Goal: Transaction & Acquisition: Purchase product/service

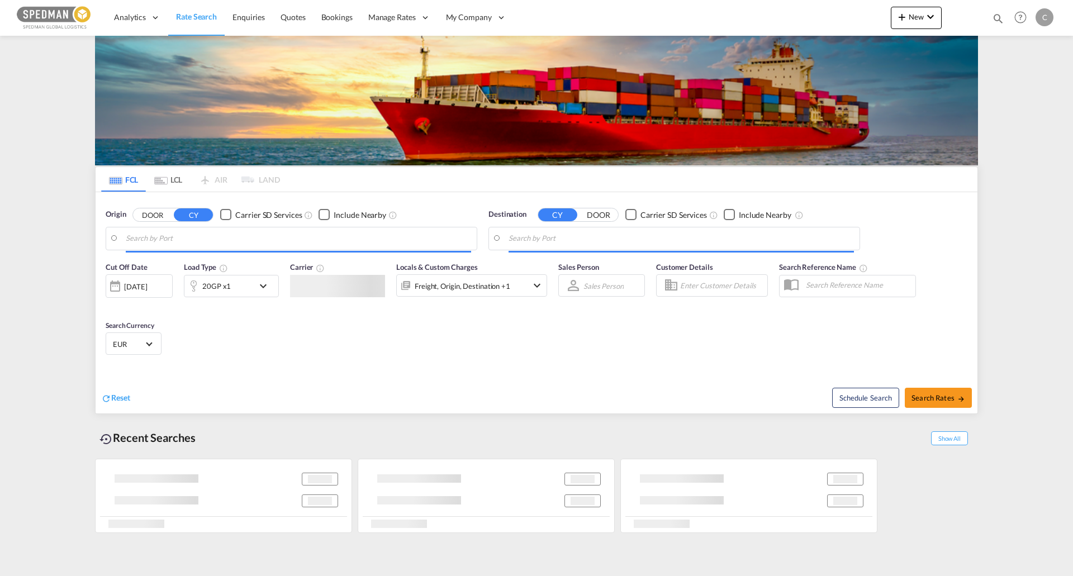
type input "Norrkoping, SENRK"
type input "[GEOGRAPHIC_DATA], TWTPE"
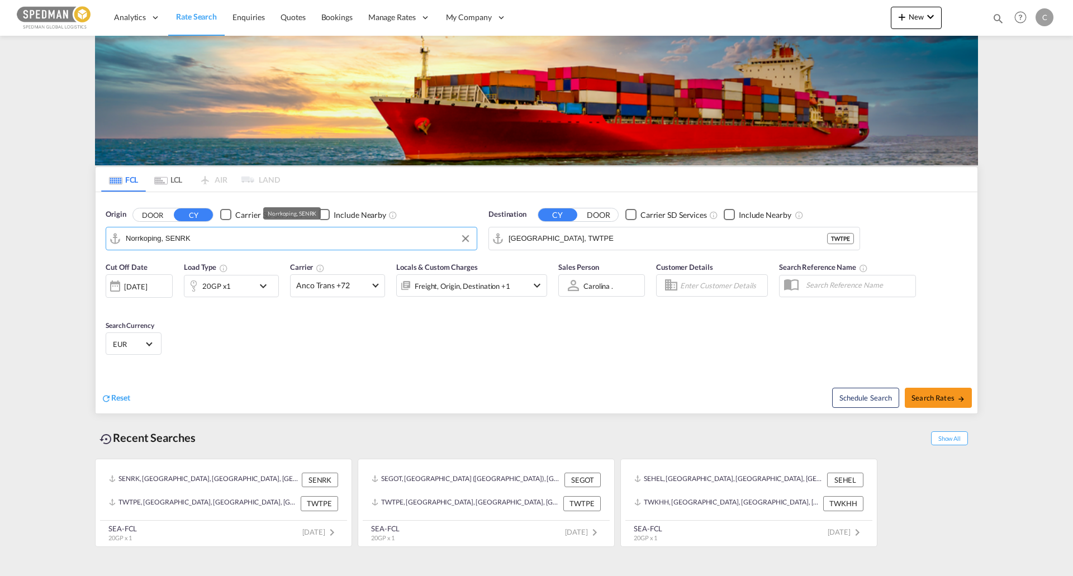
click at [250, 230] on input "Norrkoping, SENRK" at bounding box center [298, 238] width 345 height 17
click at [223, 268] on div "Helsingborg [GEOGRAPHIC_DATA] SEHEL" at bounding box center [212, 270] width 212 height 34
type input "[GEOGRAPHIC_DATA], [GEOGRAPHIC_DATA]"
click at [595, 243] on input "[GEOGRAPHIC_DATA], TWTPE" at bounding box center [681, 238] width 345 height 17
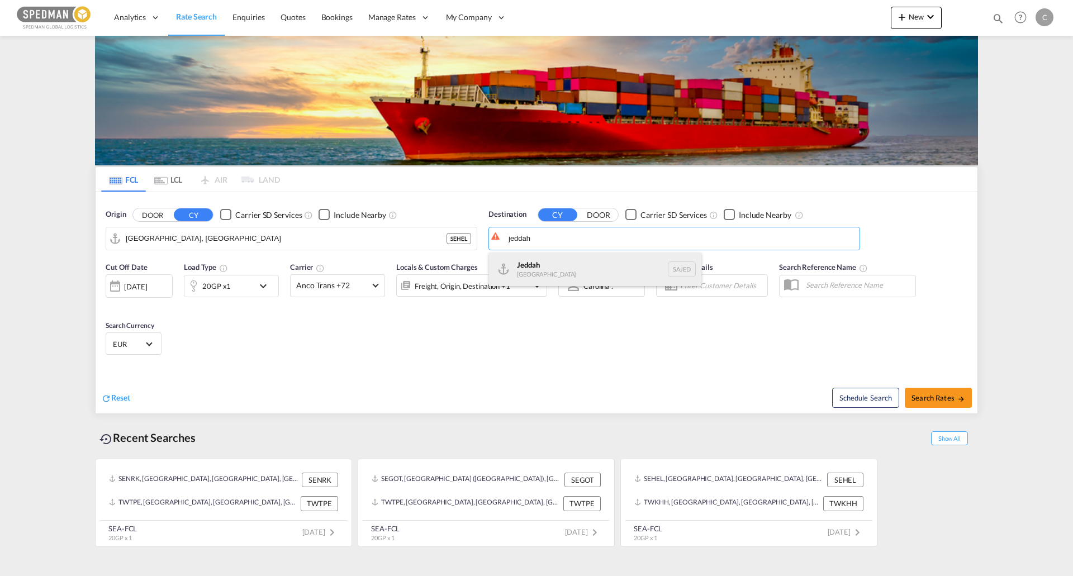
click at [559, 263] on div "Jeddah [GEOGRAPHIC_DATA] SAJED" at bounding box center [595, 270] width 212 height 34
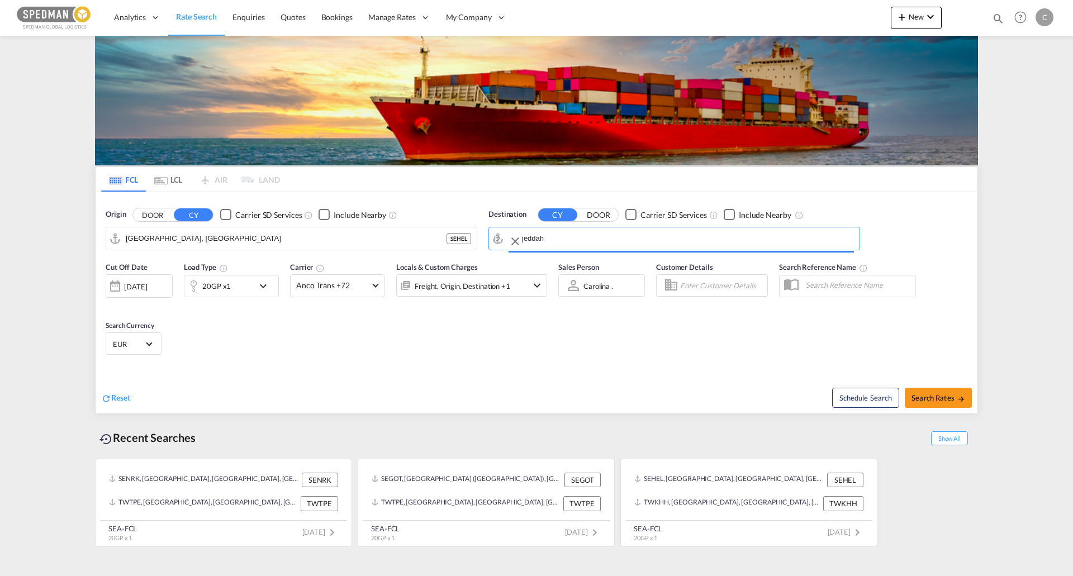
type input "Jeddah, SAJED"
click at [237, 292] on div "20GP x1" at bounding box center [218, 286] width 69 height 22
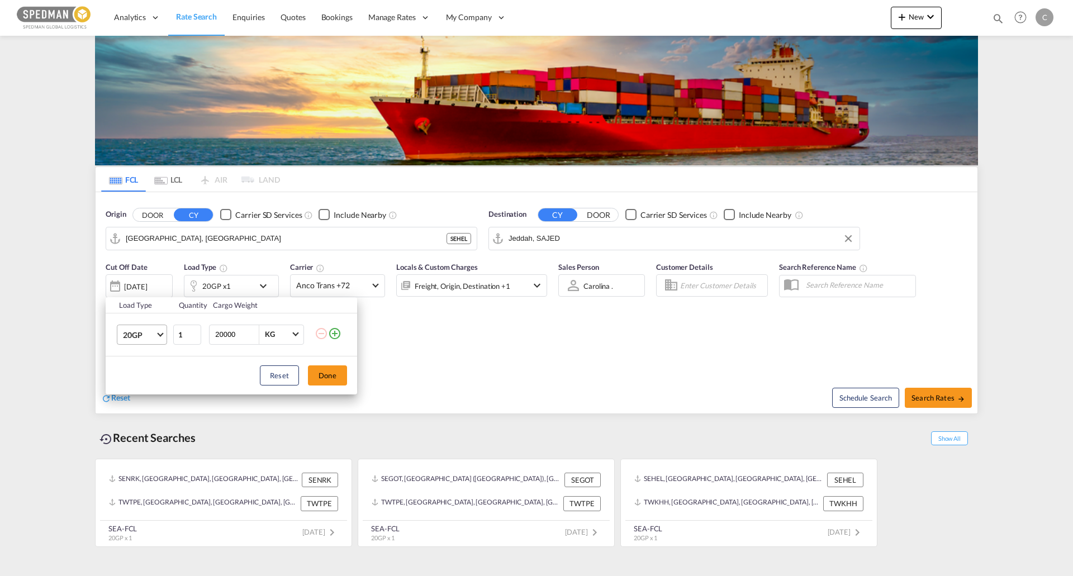
click at [157, 335] on md-select-value "20GP" at bounding box center [144, 334] width 45 height 19
click at [150, 380] on md-option "40HC" at bounding box center [152, 388] width 76 height 27
click at [330, 378] on button "Done" at bounding box center [327, 376] width 39 height 20
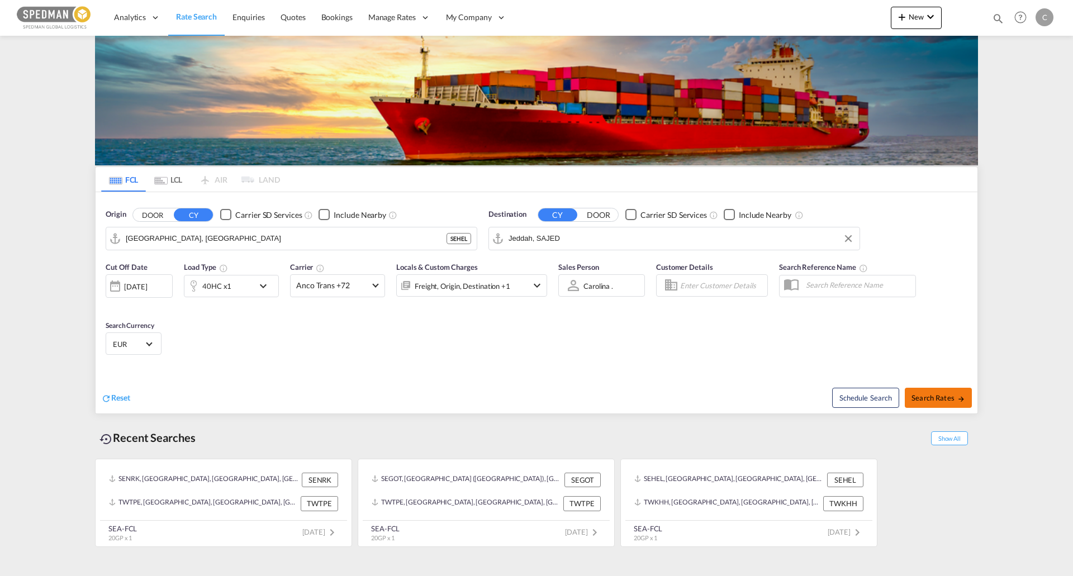
click at [951, 395] on span "Search Rates" at bounding box center [939, 398] width 54 height 9
type input "SEHEL to SAJED / [DATE]"
